Goal: Task Accomplishment & Management: Use online tool/utility

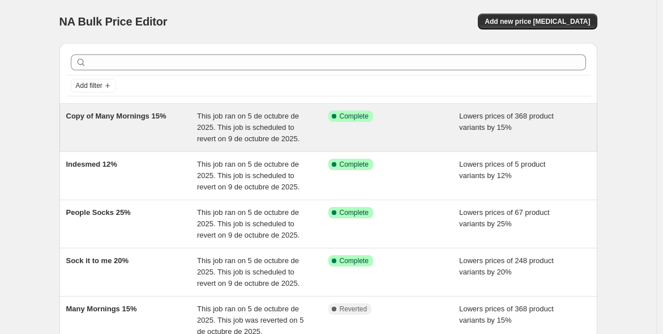
click at [176, 131] on div "Copy of Many Mornings 15%" at bounding box center [131, 127] width 131 height 34
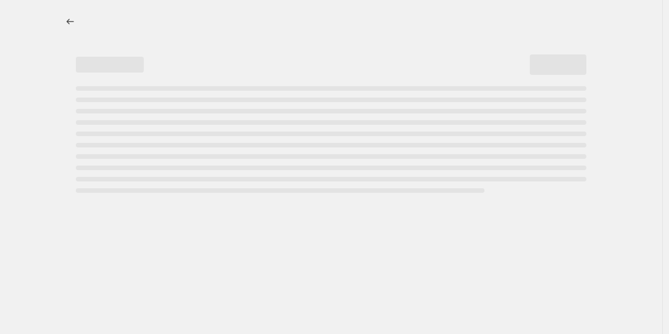
select select "percentage"
select select "vendor"
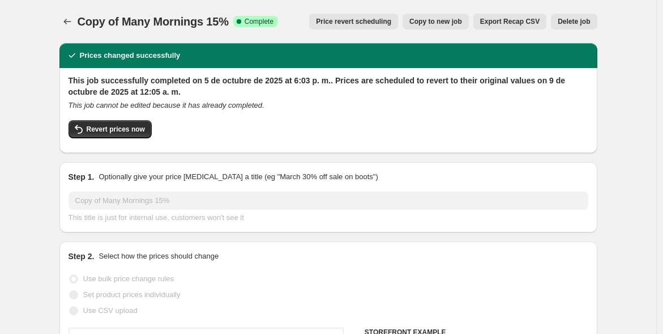
click at [439, 23] on span "Copy to new job" at bounding box center [435, 21] width 53 height 9
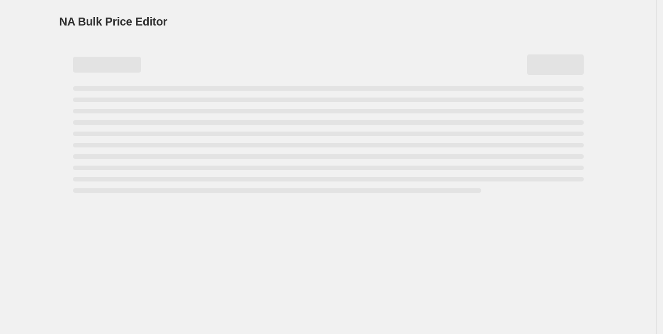
select select "percentage"
select select "vendor"
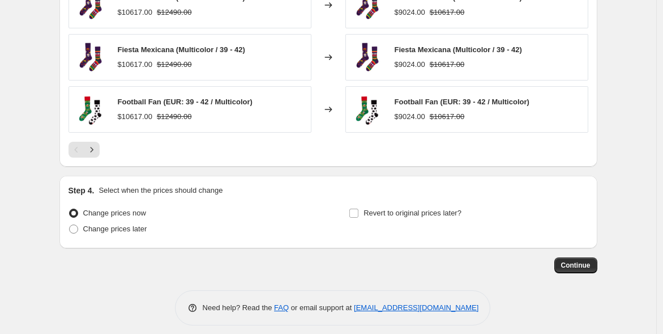
scroll to position [923, 0]
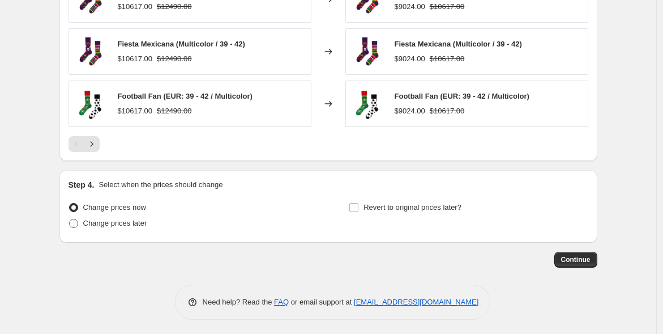
click at [76, 224] on span at bounding box center [73, 223] width 9 height 9
click at [70, 219] on input "Change prices later" at bounding box center [69, 219] width 1 height 1
radio input "true"
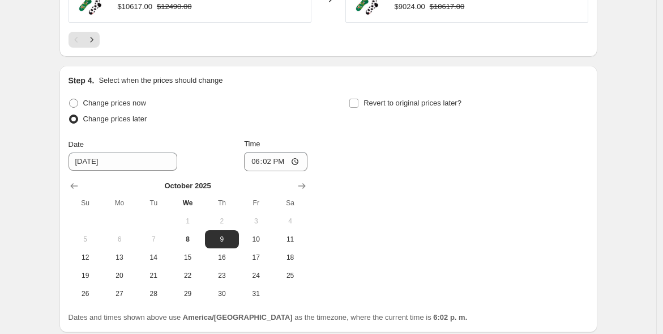
scroll to position [1024, 0]
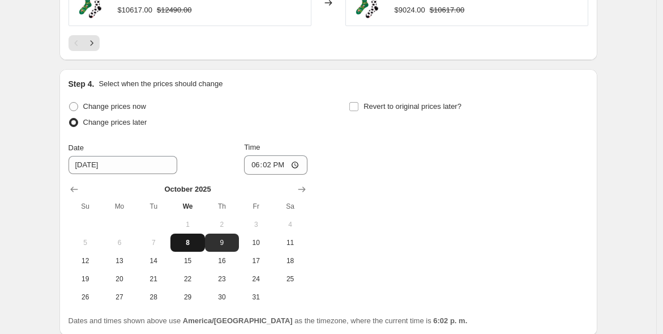
click at [191, 240] on span "8" at bounding box center [187, 242] width 25 height 9
type input "[DATE]"
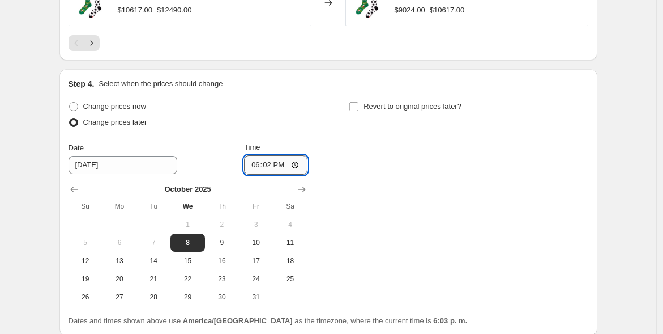
click at [275, 163] on input "18:02" at bounding box center [275, 164] width 63 height 19
click at [297, 163] on input "18:02" at bounding box center [275, 164] width 63 height 19
type input "00:08"
click at [355, 103] on input "Revert to original prices later?" at bounding box center [353, 106] width 9 height 9
checkbox input "true"
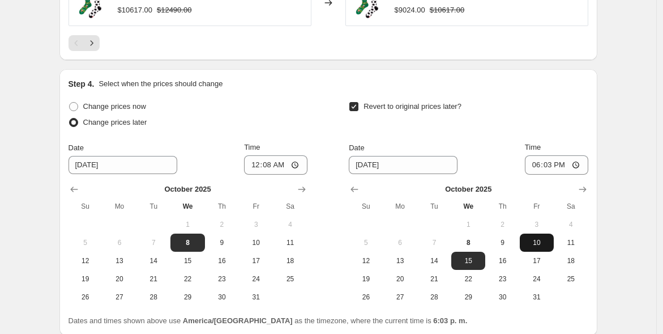
click at [540, 238] on span "10" at bounding box center [536, 242] width 25 height 9
type input "[DATE]"
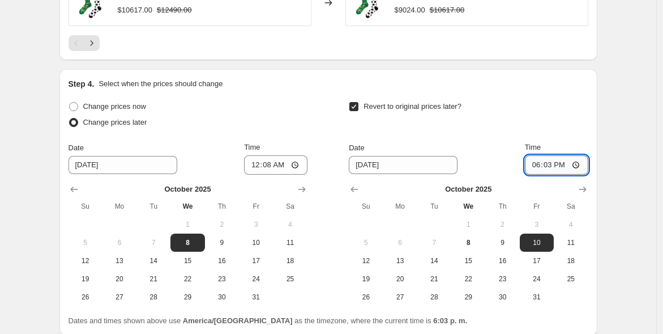
click at [553, 160] on input "18:03" at bounding box center [556, 164] width 63 height 19
type input "00:03"
click at [573, 117] on div "Revert to original prices later?" at bounding box center [468, 116] width 239 height 34
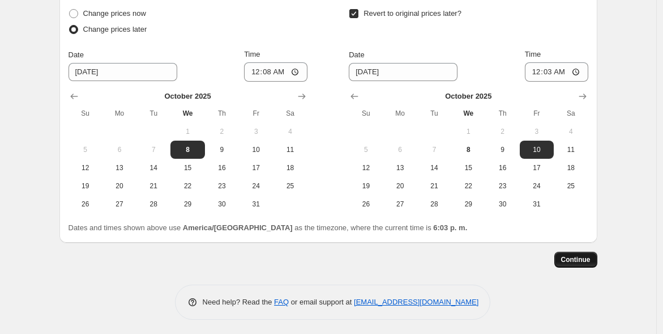
click at [586, 255] on span "Continue" at bounding box center [575, 259] width 29 height 9
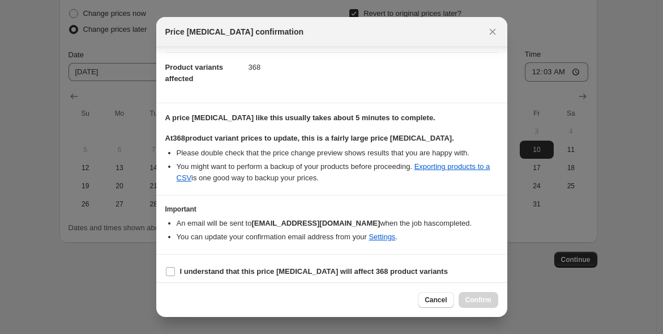
scroll to position [132, 0]
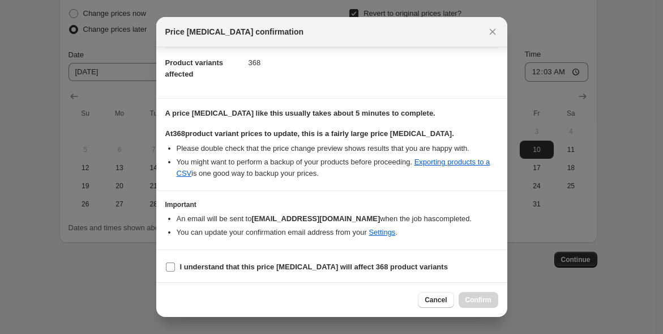
click at [170, 264] on input "I understand that this price [MEDICAL_DATA] will affect 368 product variants" at bounding box center [170, 266] width 9 height 9
checkbox input "true"
click at [472, 300] on span "Confirm" at bounding box center [479, 299] width 26 height 9
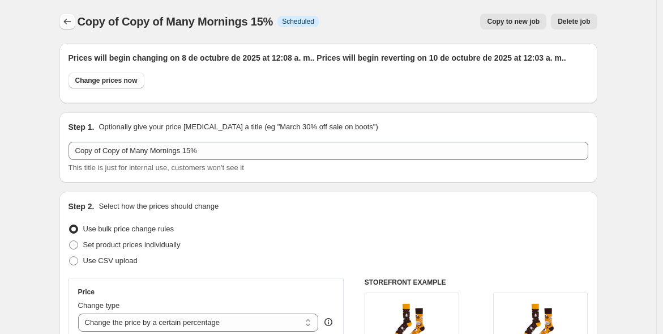
click at [71, 27] on icon "Price change jobs" at bounding box center [67, 21] width 11 height 11
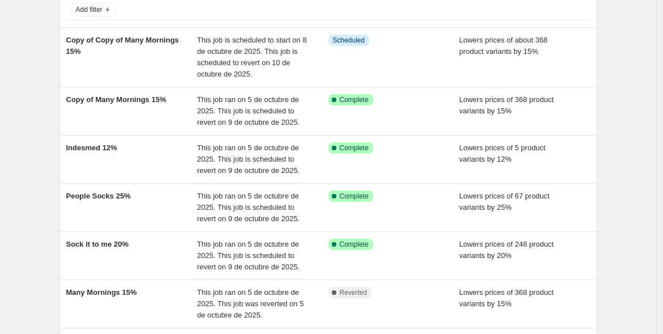
scroll to position [91, 0]
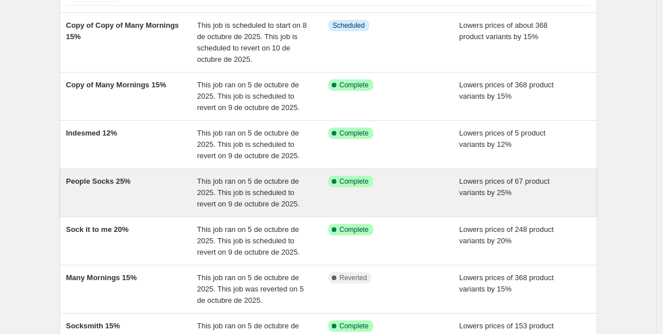
click at [144, 190] on div "People Socks 25%" at bounding box center [131, 193] width 131 height 34
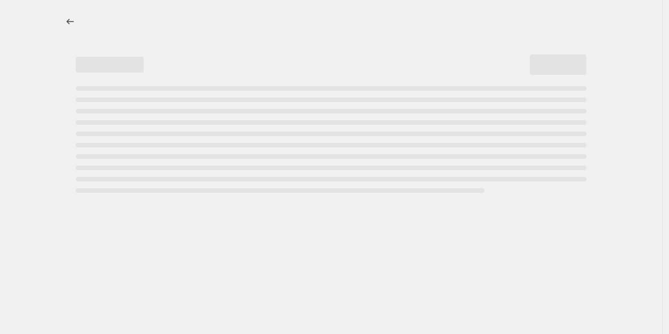
select select "percentage"
select select "vendor"
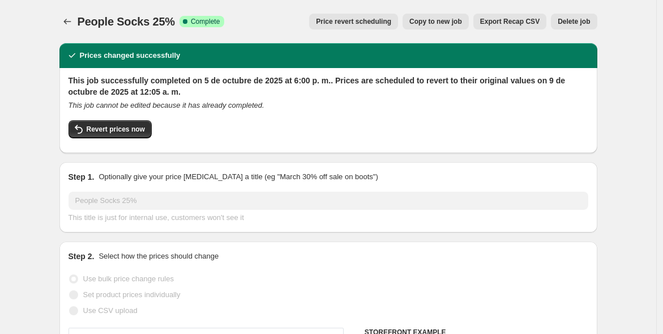
click at [435, 22] on span "Copy to new job" at bounding box center [435, 21] width 53 height 9
select select "percentage"
select select "vendor"
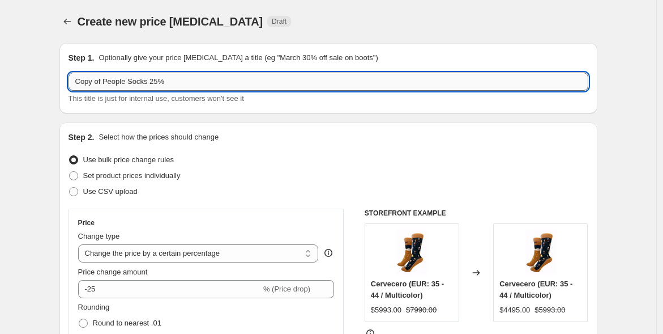
click at [157, 84] on input "Copy of People Socks 25%" at bounding box center [329, 81] width 520 height 18
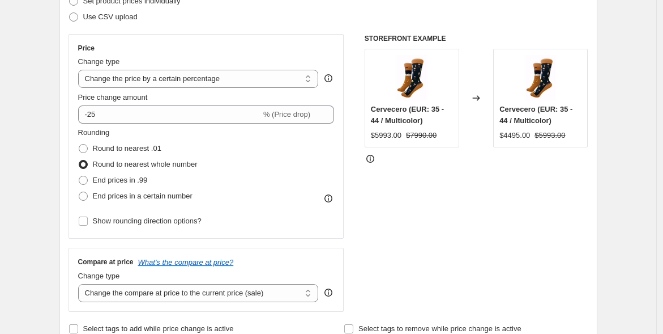
scroll to position [217, 0]
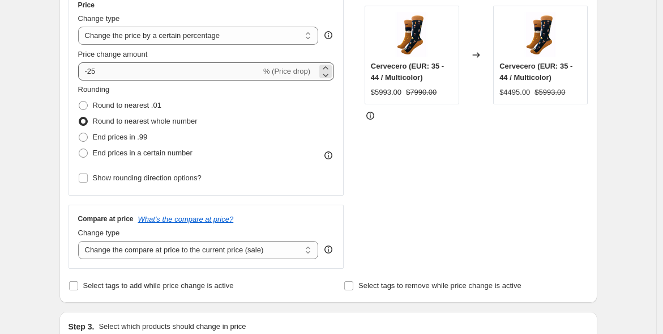
type input "Copy of People Socks 40%"
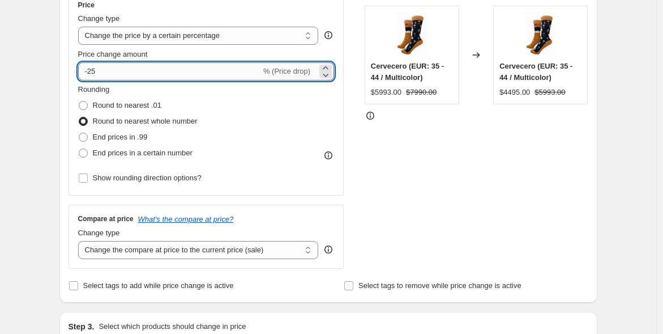
click at [98, 67] on input "-25" at bounding box center [169, 71] width 183 height 18
type input "-2"
type input "-40"
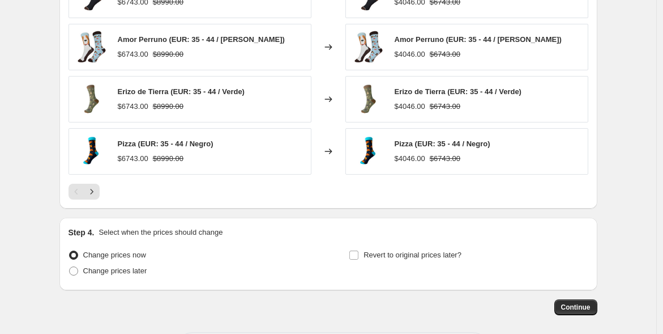
scroll to position [923, 0]
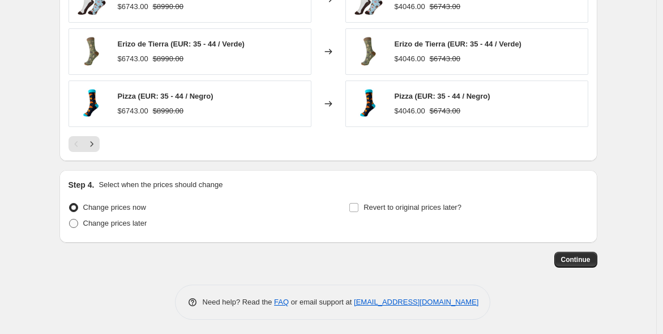
click at [71, 220] on span at bounding box center [74, 223] width 10 height 10
click at [70, 219] on input "Change prices later" at bounding box center [69, 219] width 1 height 1
radio input "true"
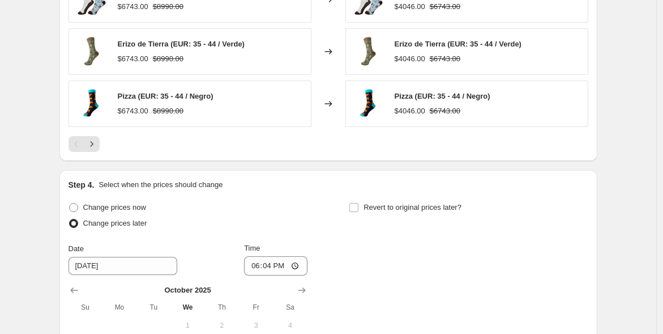
scroll to position [1117, 0]
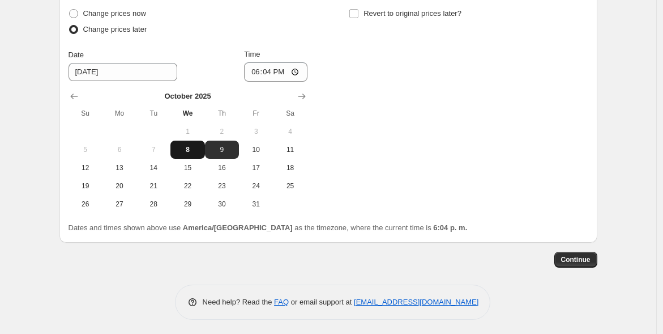
click at [186, 147] on span "8" at bounding box center [187, 149] width 25 height 9
type input "[DATE]"
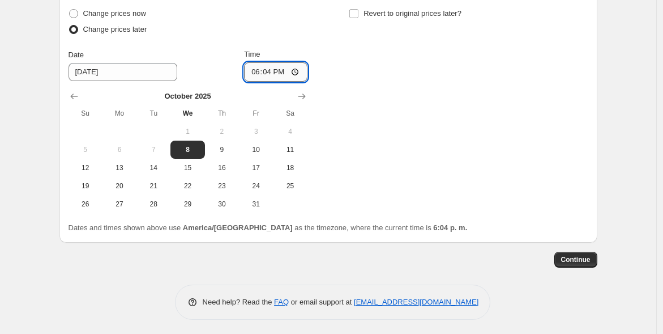
click at [272, 71] on input "18:04" at bounding box center [275, 71] width 63 height 19
type input "00:10"
click at [359, 10] on input "Revert to original prices later?" at bounding box center [353, 13] width 9 height 9
checkbox input "true"
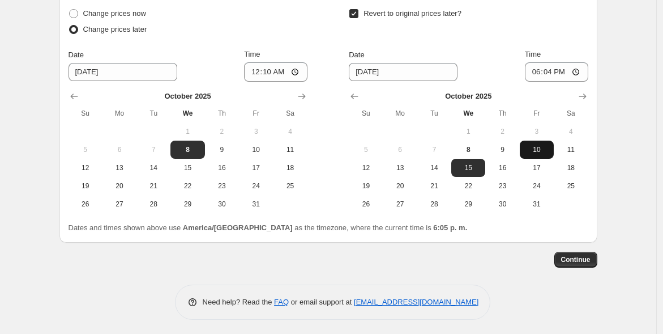
click at [533, 147] on span "10" at bounding box center [536, 149] width 25 height 9
type input "[DATE]"
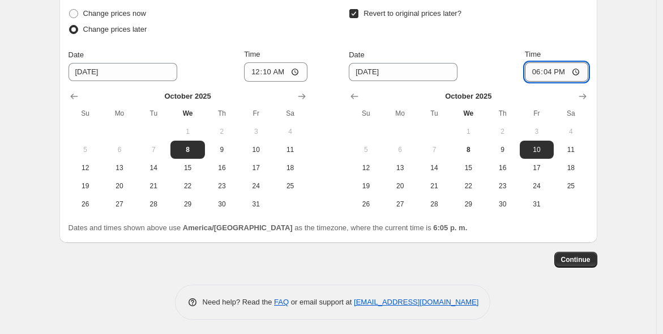
click at [553, 74] on input "18:04" at bounding box center [556, 71] width 63 height 19
type input "00:04"
click at [490, 50] on div "Date [DATE] Time 00:04" at bounding box center [468, 65] width 239 height 33
click at [574, 258] on span "Continue" at bounding box center [575, 259] width 29 height 9
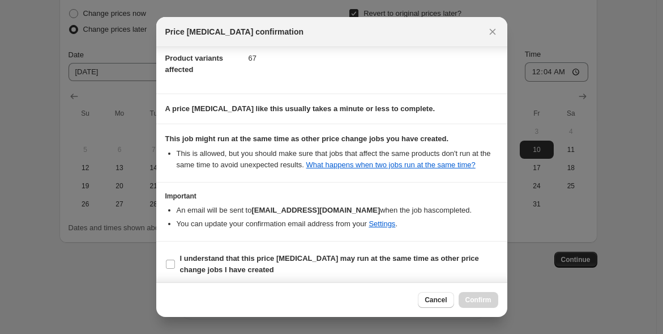
scroll to position [139, 0]
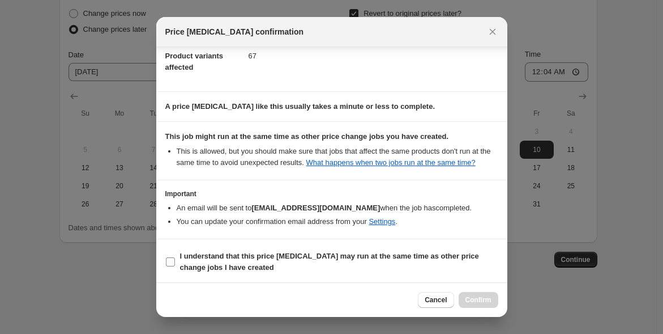
click at [170, 263] on input "I understand that this price [MEDICAL_DATA] may run at the same time as other p…" at bounding box center [170, 261] width 9 height 9
checkbox input "true"
click at [482, 295] on span "Confirm" at bounding box center [479, 299] width 26 height 9
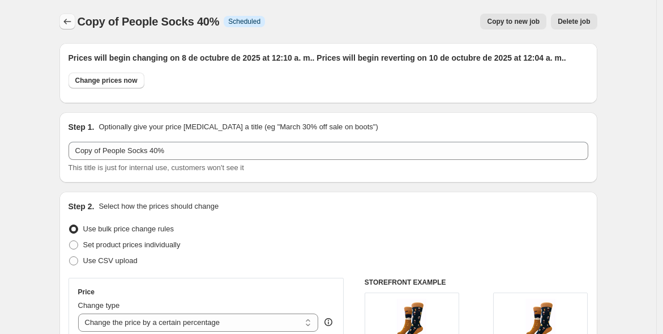
click at [63, 16] on button "Price change jobs" at bounding box center [67, 22] width 16 height 16
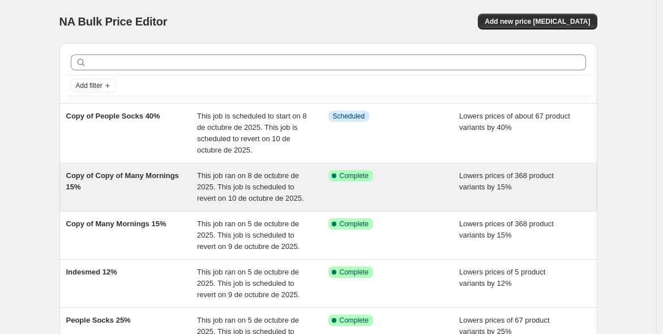
click at [144, 171] on span "Copy of Copy of Many Mornings 15%" at bounding box center [122, 181] width 113 height 20
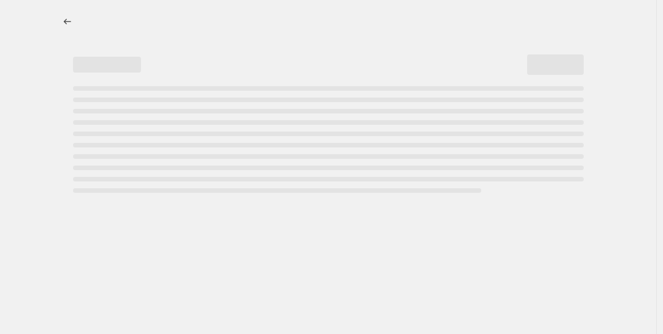
select select "percentage"
select select "vendor"
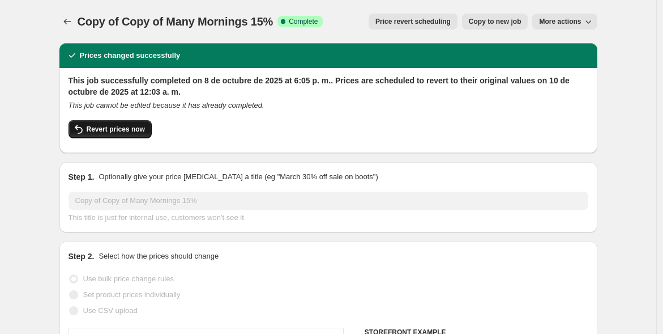
click at [109, 128] on span "Revert prices now" at bounding box center [116, 129] width 58 height 9
checkbox input "false"
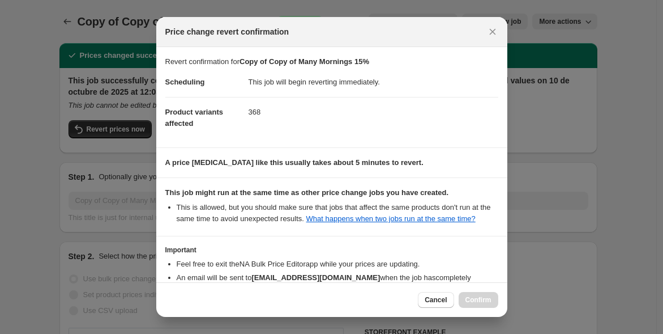
scroll to position [84, 0]
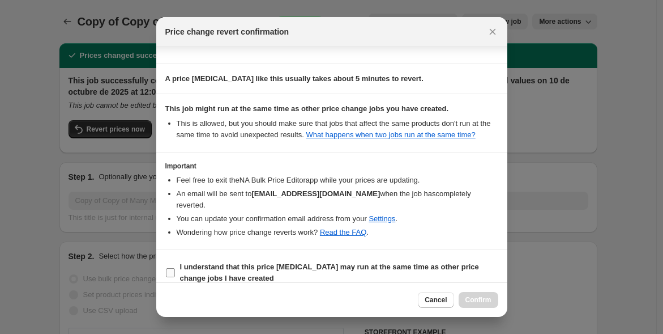
click at [173, 268] on input "I understand that this price [MEDICAL_DATA] may run at the same time as other p…" at bounding box center [170, 272] width 9 height 9
checkbox input "true"
click at [476, 298] on span "Confirm" at bounding box center [479, 299] width 26 height 9
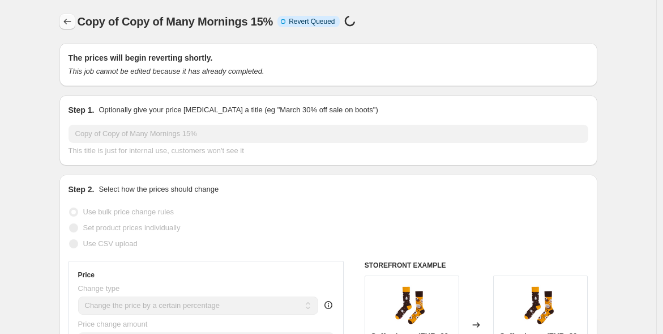
click at [71, 24] on icon "Price change jobs" at bounding box center [67, 21] width 11 height 11
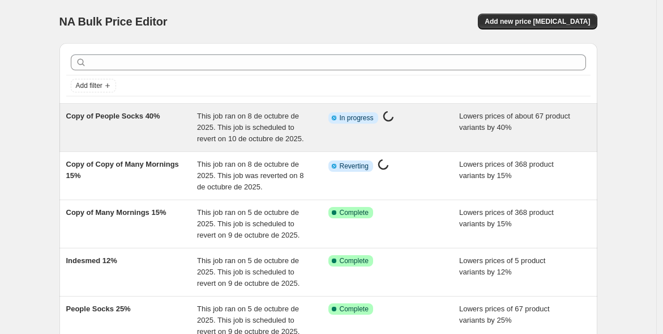
click at [156, 133] on div "Copy of People Socks 40%" at bounding box center [131, 127] width 131 height 34
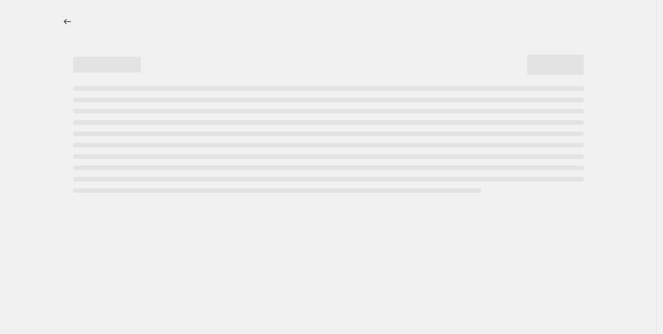
select select "percentage"
select select "vendor"
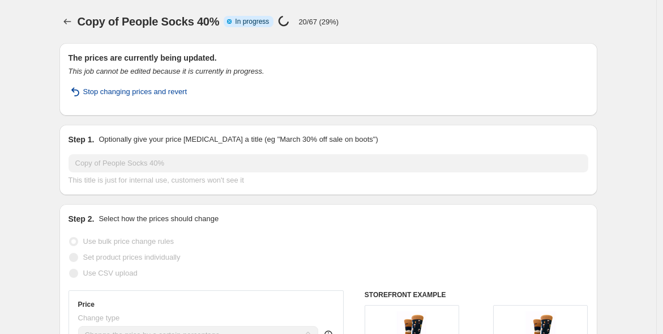
click at [114, 93] on span "Stop changing prices and revert" at bounding box center [135, 91] width 104 height 11
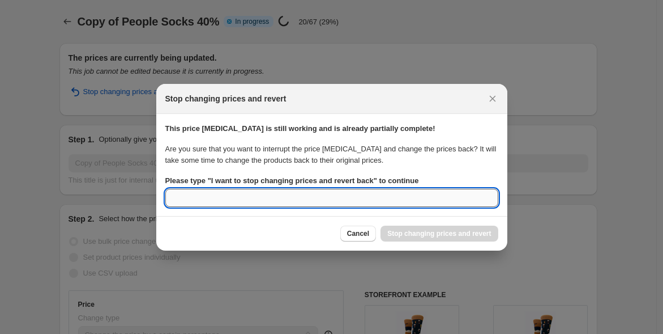
click at [272, 195] on input "Please type " I want to stop changing prices and revert back " to continue" at bounding box center [331, 198] width 333 height 18
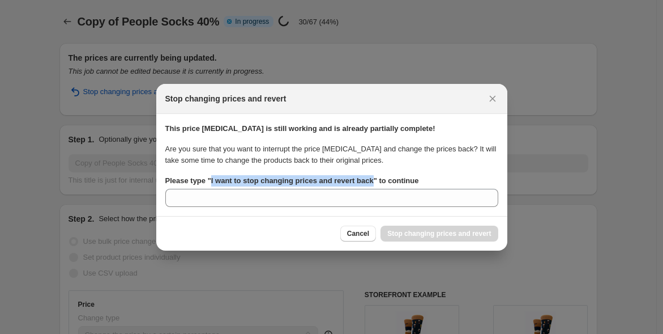
drag, startPoint x: 370, startPoint y: 178, endPoint x: 209, endPoint y: 179, distance: 161.4
click at [209, 179] on b "Please type " I want to stop changing prices and revert back " to continue" at bounding box center [292, 180] width 254 height 8
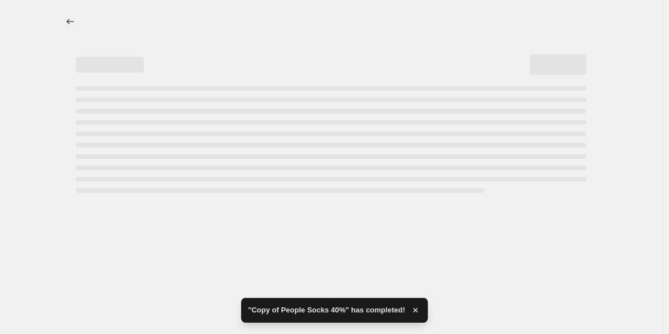
select select "percentage"
select select "vendor"
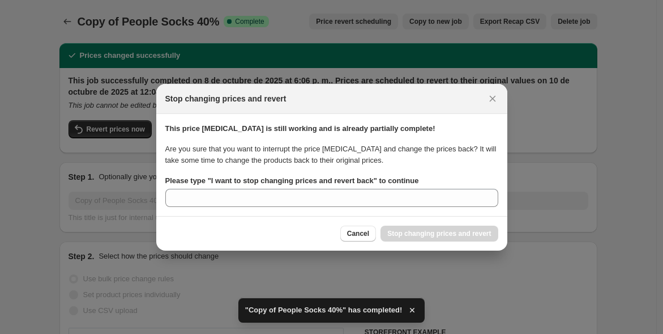
click at [219, 177] on b "Please type " I want to stop changing prices and revert back " to continue" at bounding box center [292, 180] width 254 height 8
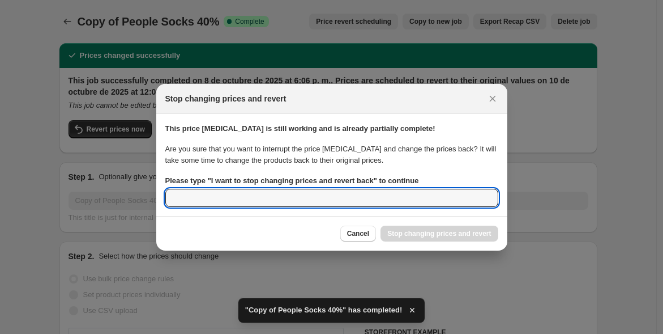
click at [219, 189] on input "Please type " I want to stop changing prices and revert back " to continue" at bounding box center [331, 198] width 333 height 18
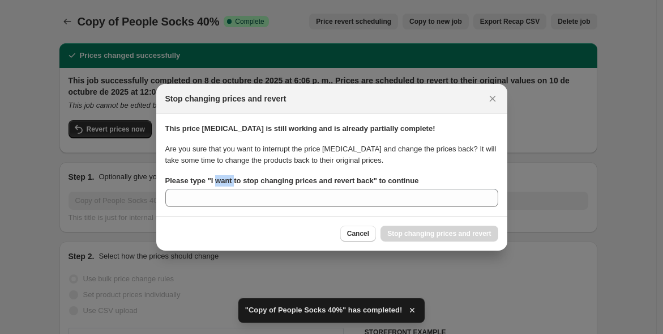
click at [219, 177] on b "Please type " I want to stop changing prices and revert back " to continue" at bounding box center [292, 180] width 254 height 8
click at [219, 189] on input "Please type " I want to stop changing prices and revert back " to continue" at bounding box center [331, 198] width 333 height 18
click at [369, 179] on b "Please type " I want to stop changing prices and revert back " to continue" at bounding box center [292, 180] width 254 height 8
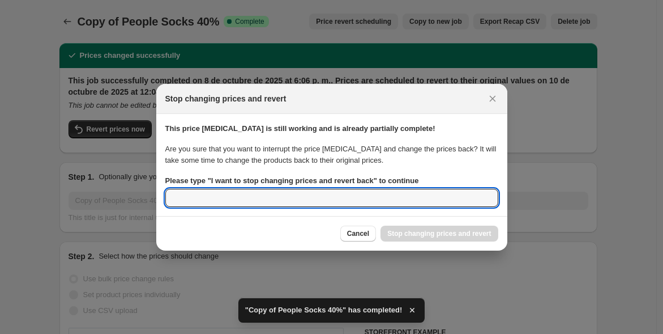
click at [369, 189] on input "Please type " I want to stop changing prices and revert back " to continue" at bounding box center [331, 198] width 333 height 18
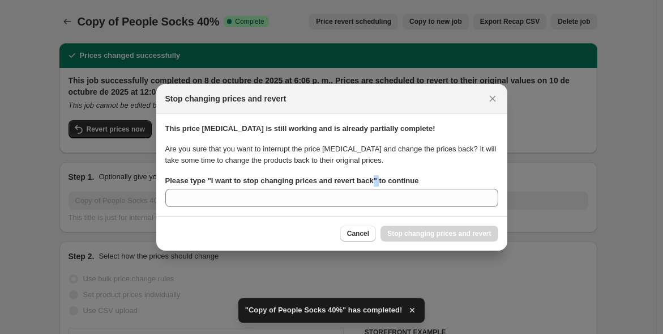
click at [369, 179] on b "Please type " I want to stop changing prices and revert back " to continue" at bounding box center [292, 180] width 254 height 8
click at [369, 189] on input "Please type " I want to stop changing prices and revert back " to continue" at bounding box center [331, 198] width 333 height 18
click at [369, 179] on b "Please type " I want to stop changing prices and revert back " to continue" at bounding box center [292, 180] width 254 height 8
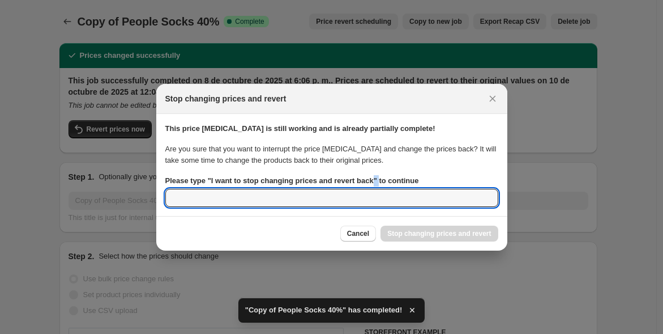
click at [369, 189] on input "Please type " I want to stop changing prices and revert back " to continue" at bounding box center [331, 198] width 333 height 18
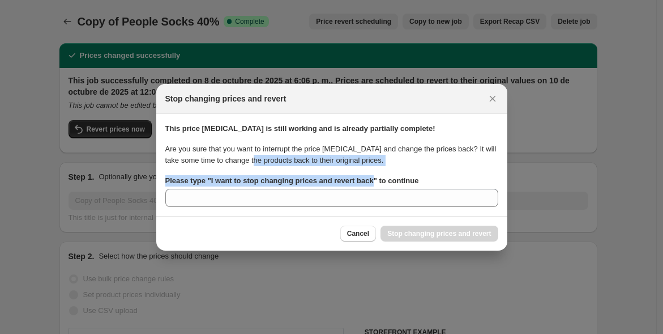
drag, startPoint x: 369, startPoint y: 179, endPoint x: 254, endPoint y: 163, distance: 116.6
click at [254, 163] on div "This price [MEDICAL_DATA] is still working and is already partially complete! A…" at bounding box center [331, 165] width 333 height 84
click at [491, 98] on icon "Close" at bounding box center [492, 98] width 11 height 11
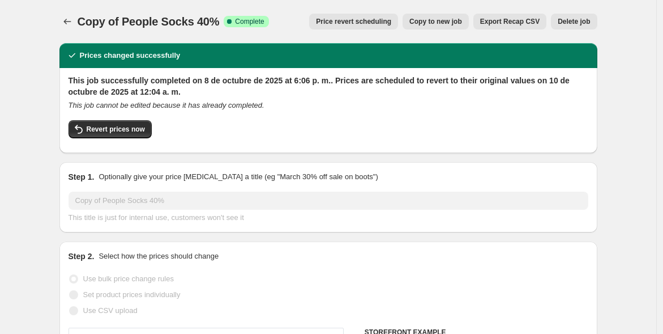
click at [573, 19] on span "Delete job" at bounding box center [574, 21] width 32 height 9
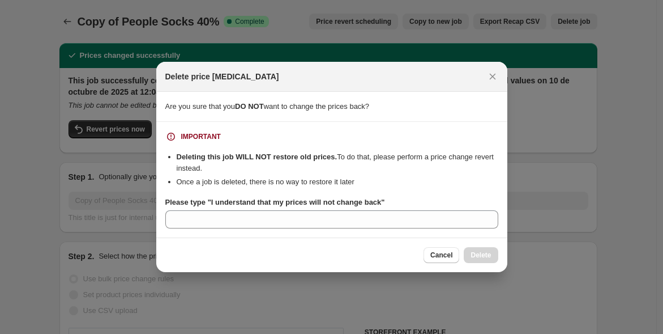
click at [376, 201] on b "Please type "I understand that my prices will not change back"" at bounding box center [275, 202] width 220 height 8
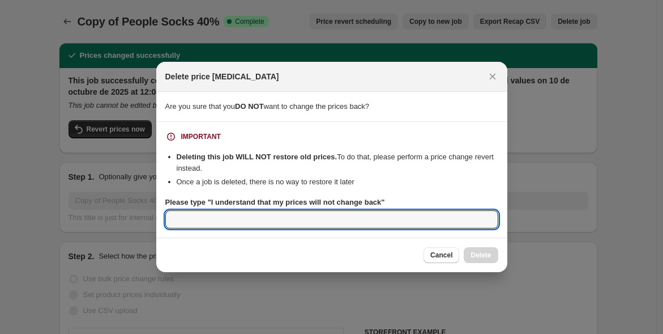
click at [376, 210] on input "Please type "I understand that my prices will not change back"" at bounding box center [331, 219] width 333 height 18
click at [376, 201] on b "Please type "I understand that my prices will not change back"" at bounding box center [275, 202] width 220 height 8
click at [376, 210] on input "Please type "I understand that my prices will not change back"" at bounding box center [331, 219] width 333 height 18
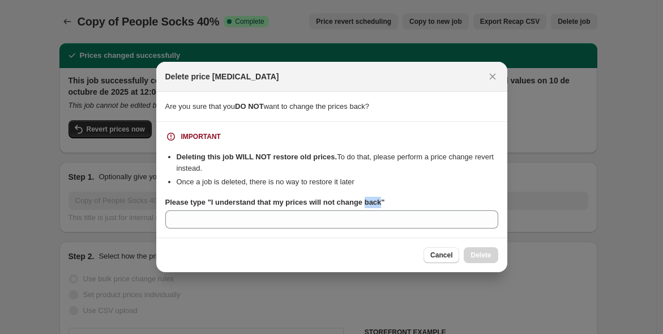
click at [376, 201] on b "Please type "I understand that my prices will not change back"" at bounding box center [275, 202] width 220 height 8
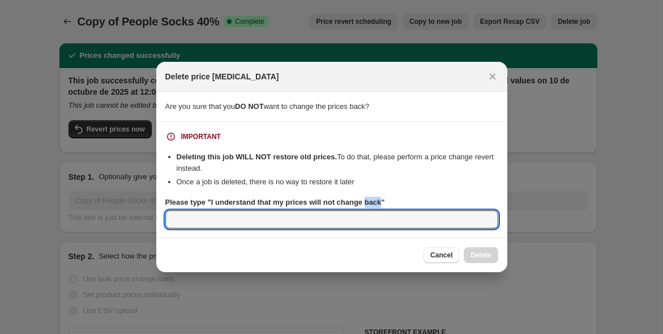
click at [376, 210] on input "Please type "I understand that my prices will not change back"" at bounding box center [331, 219] width 333 height 18
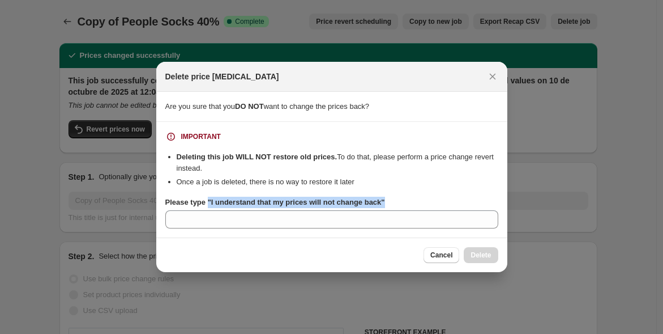
drag, startPoint x: 383, startPoint y: 200, endPoint x: 206, endPoint y: 203, distance: 177.3
click at [206, 203] on div "Please type "I understand that my prices will not change back"" at bounding box center [331, 202] width 333 height 11
copy b ""I understand that my prices will not change back""
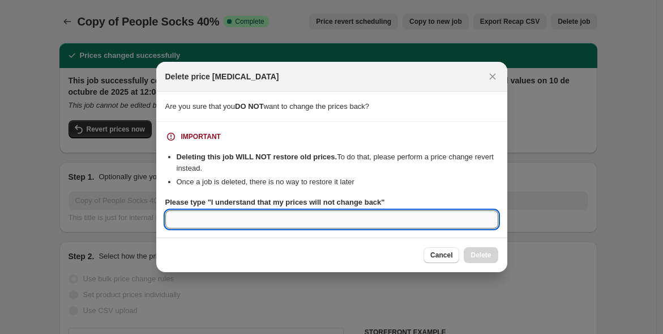
click at [204, 220] on input "Please type "I understand that my prices will not change back"" at bounding box center [331, 219] width 333 height 18
paste input ""I understand that my prices will not change back""
click at [175, 219] on input ""I understand that my prices will not change back" at bounding box center [331, 219] width 333 height 18
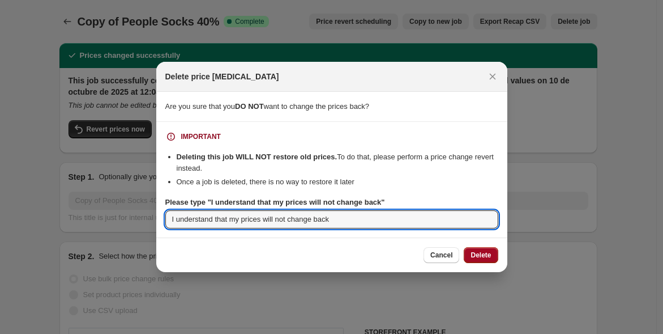
type input "I understand that my prices will not change back"
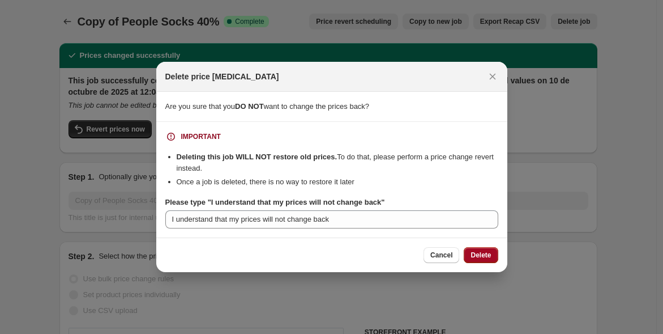
click at [484, 253] on span "Delete" at bounding box center [481, 254] width 20 height 9
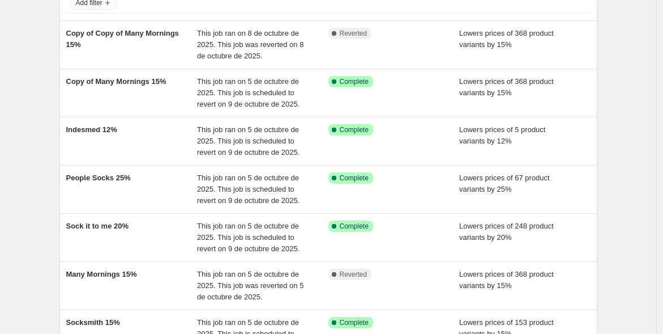
scroll to position [79, 0]
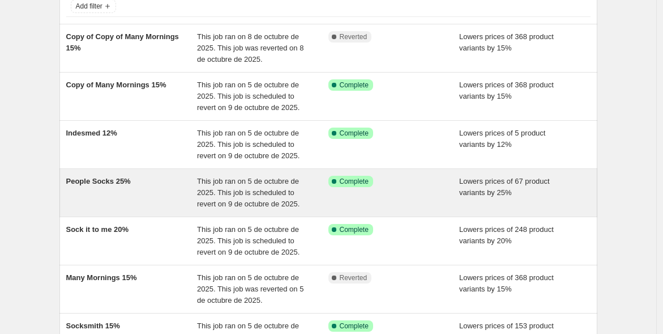
click at [165, 177] on div "People Socks 25%" at bounding box center [131, 193] width 131 height 34
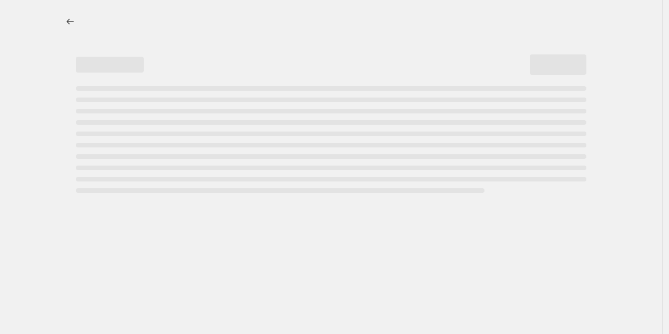
select select "percentage"
select select "vendor"
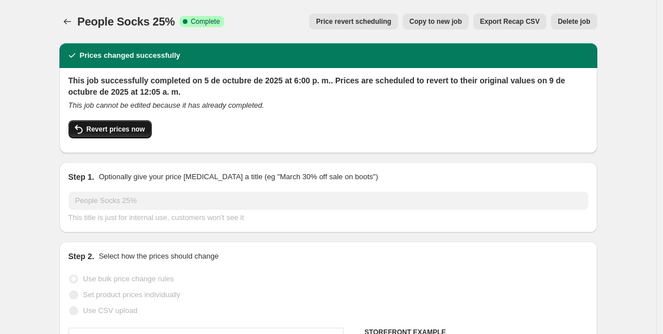
click at [120, 125] on span "Revert prices now" at bounding box center [116, 129] width 58 height 9
checkbox input "false"
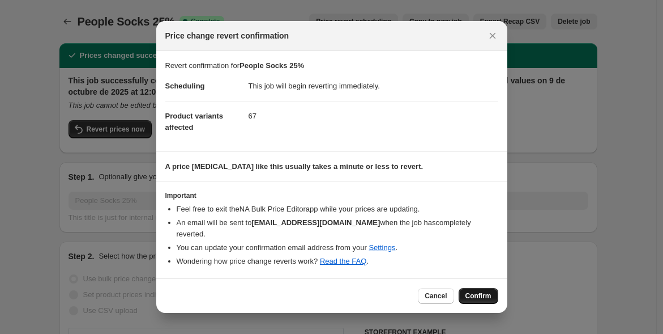
click at [485, 291] on span "Confirm" at bounding box center [479, 295] width 26 height 9
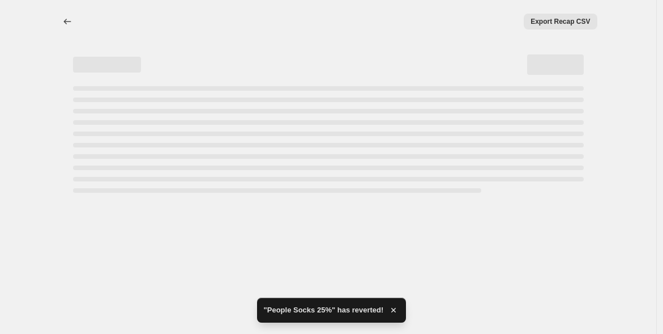
select select "percentage"
select select "vendor"
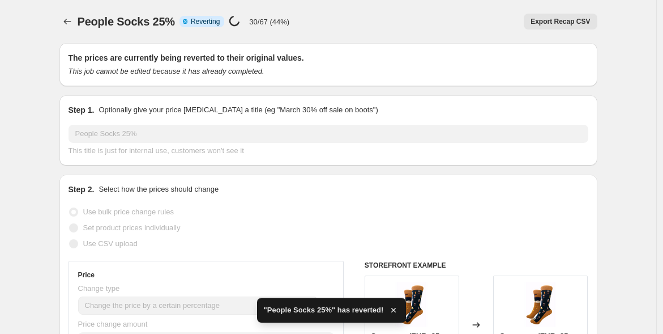
checkbox input "true"
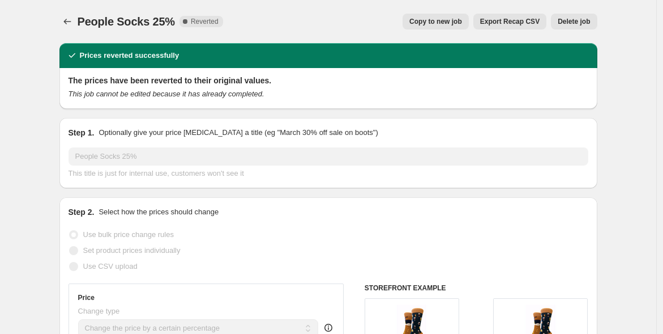
click at [432, 17] on span "Copy to new job" at bounding box center [435, 21] width 53 height 9
select select "percentage"
select select "vendor"
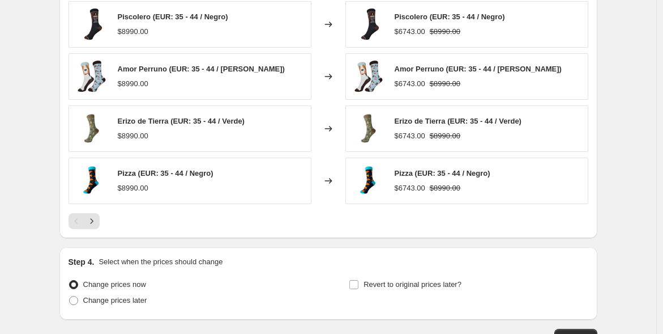
scroll to position [923, 0]
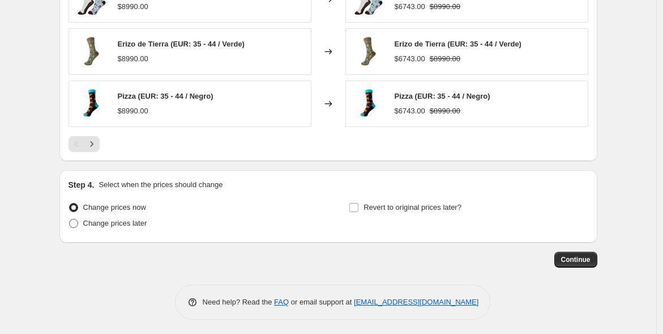
click at [78, 219] on span at bounding box center [73, 223] width 9 height 9
click at [70, 219] on input "Change prices later" at bounding box center [69, 219] width 1 height 1
radio input "true"
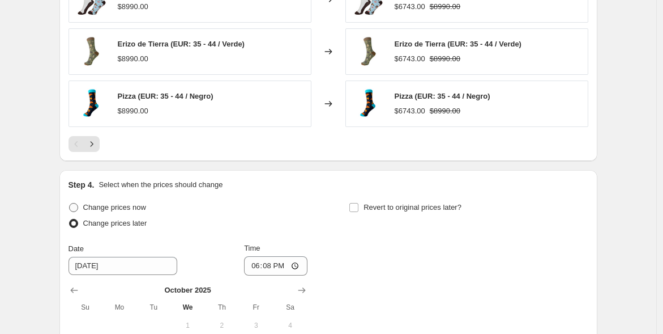
click at [78, 203] on span at bounding box center [73, 207] width 9 height 9
click at [70, 203] on input "Change prices now" at bounding box center [69, 203] width 1 height 1
radio input "true"
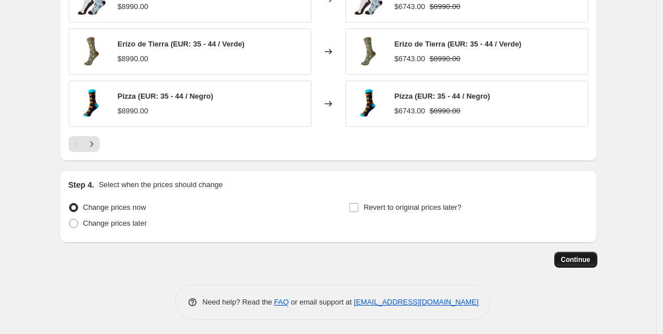
click at [578, 255] on span "Continue" at bounding box center [575, 259] width 29 height 9
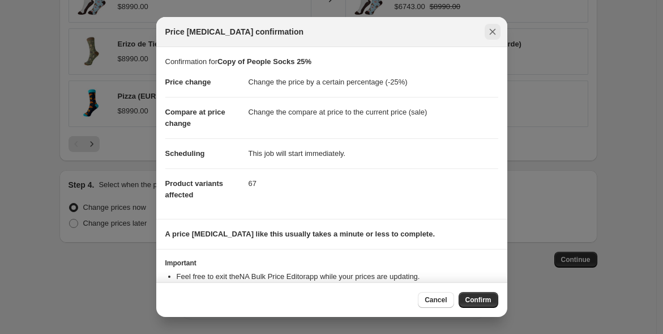
click at [488, 32] on icon "Close" at bounding box center [492, 31] width 11 height 11
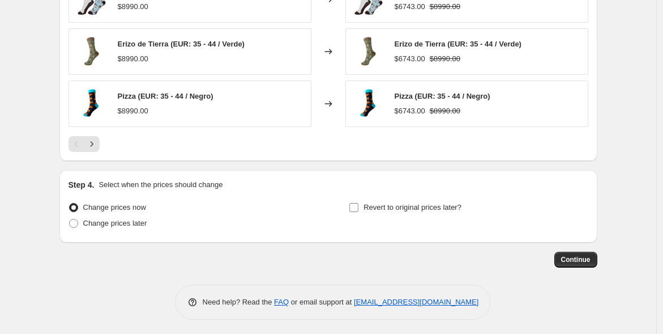
click at [357, 206] on input "Revert to original prices later?" at bounding box center [353, 207] width 9 height 9
checkbox input "true"
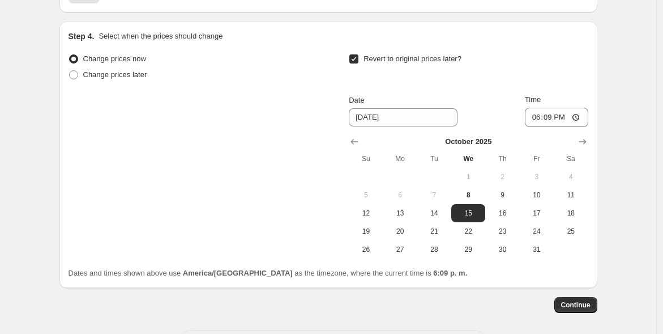
scroll to position [1094, 0]
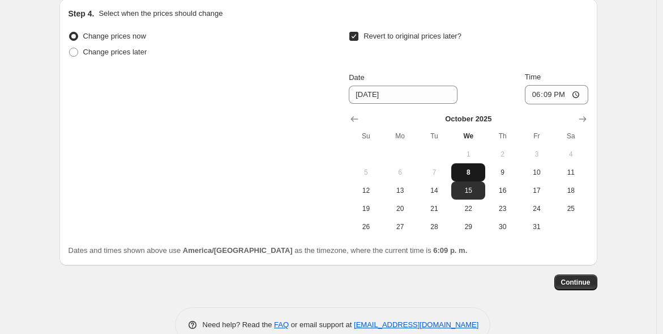
click at [477, 164] on button "8" at bounding box center [468, 172] width 34 height 18
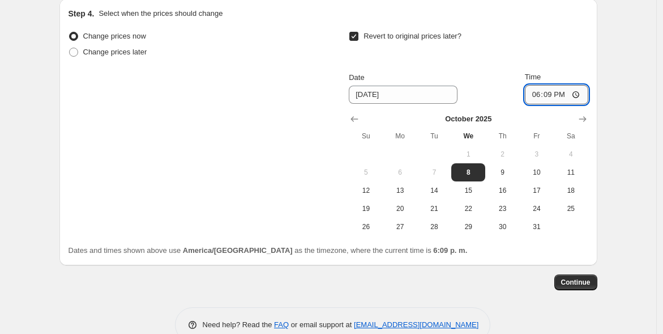
click at [551, 92] on input "18:09" at bounding box center [556, 94] width 63 height 19
click at [504, 168] on span "9" at bounding box center [502, 172] width 25 height 9
type input "[DATE]"
click at [554, 95] on input "18:09" at bounding box center [556, 94] width 63 height 19
type input "00:03"
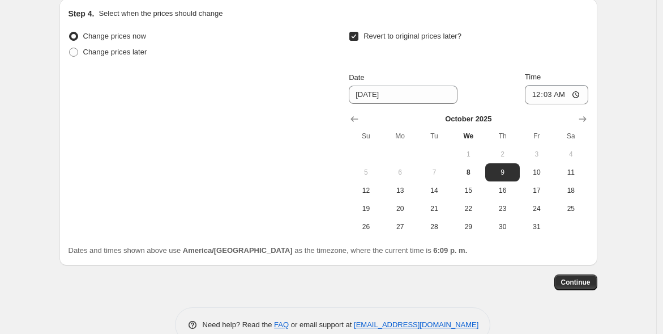
drag, startPoint x: 663, startPoint y: 287, endPoint x: 663, endPoint y: 251, distance: 35.7
click at [580, 279] on span "Continue" at bounding box center [575, 282] width 29 height 9
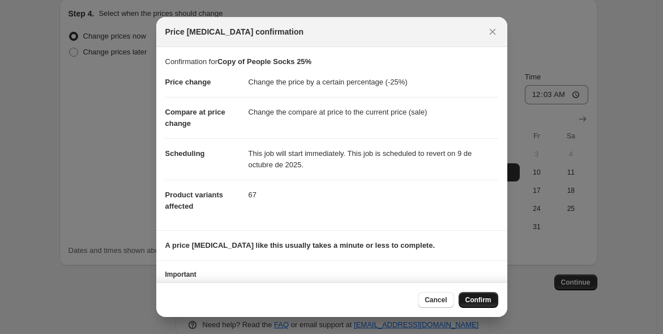
click at [476, 292] on button "Confirm" at bounding box center [479, 300] width 40 height 16
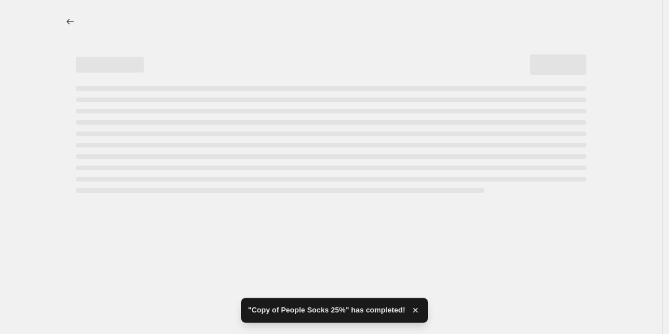
select select "percentage"
select select "vendor"
